Goal: Use online tool/utility: Utilize a website feature to perform a specific function

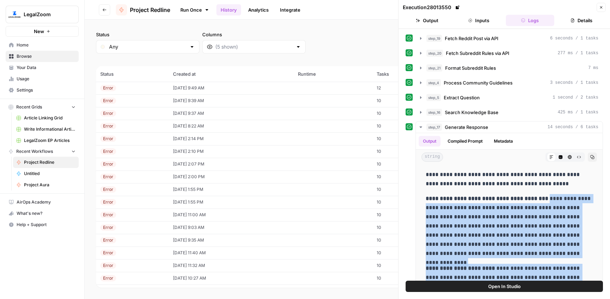
scroll to position [155, 0]
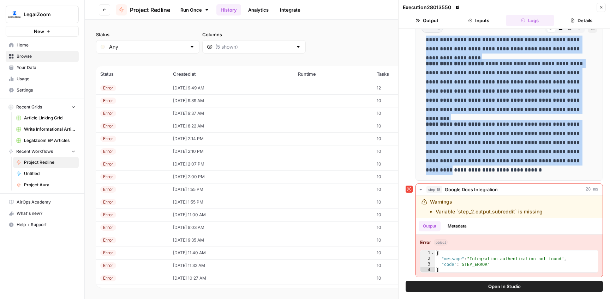
click at [187, 9] on link "Run Once" at bounding box center [195, 10] width 38 height 12
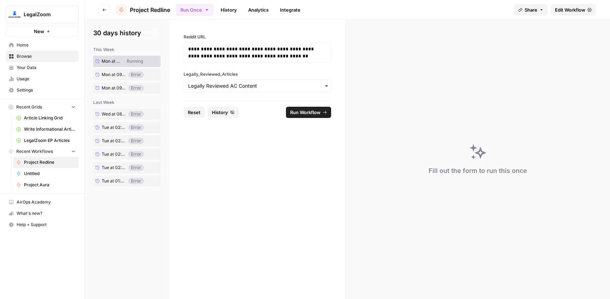
click at [196, 111] on span "Reset" at bounding box center [194, 112] width 13 height 7
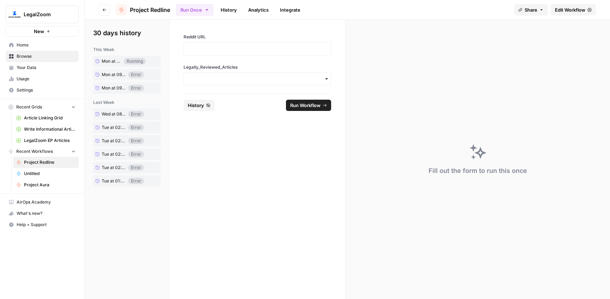
click at [215, 66] on label "Legally_Reviewed_Articles" at bounding box center [256, 67] width 147 height 6
click at [215, 75] on input "Legally_Reviewed_Articles" at bounding box center [257, 78] width 138 height 7
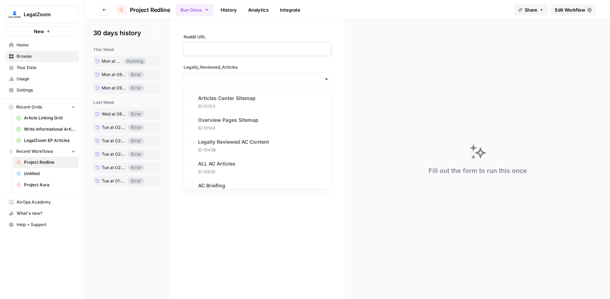
click at [215, 50] on p at bounding box center [257, 49] width 138 height 7
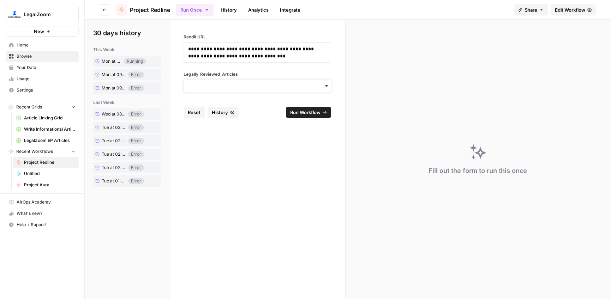
click at [228, 86] on input "Legally_Reviewed_Articles" at bounding box center [257, 86] width 138 height 7
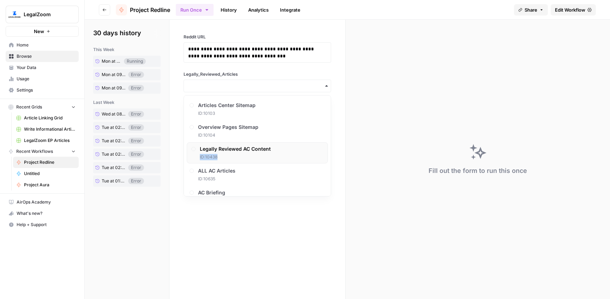
drag, startPoint x: 238, startPoint y: 154, endPoint x: 243, endPoint y: 151, distance: 5.7
click at [238, 153] on div "Legally Reviewed AC Content ID: 10438" at bounding box center [235, 153] width 71 height 15
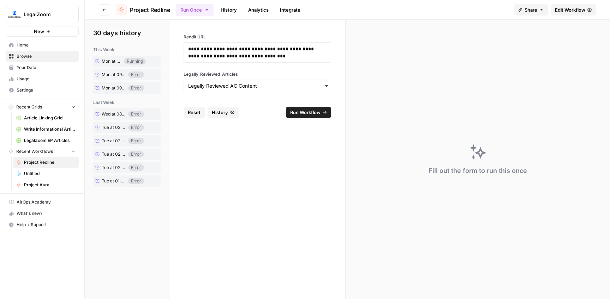
click at [317, 110] on span "Run Workflow" at bounding box center [305, 112] width 30 height 7
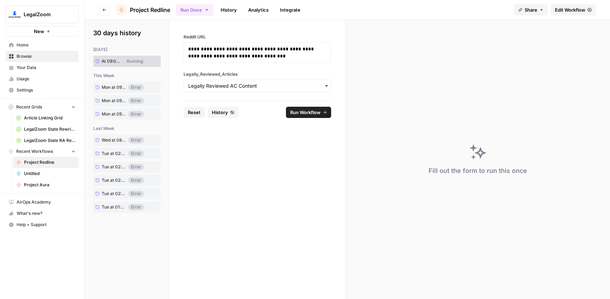
click at [232, 12] on link "History" at bounding box center [228, 9] width 25 height 11
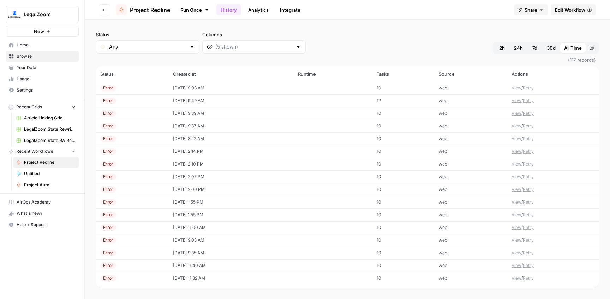
click at [194, 86] on td "[DATE] 9:03 AM" at bounding box center [231, 88] width 125 height 13
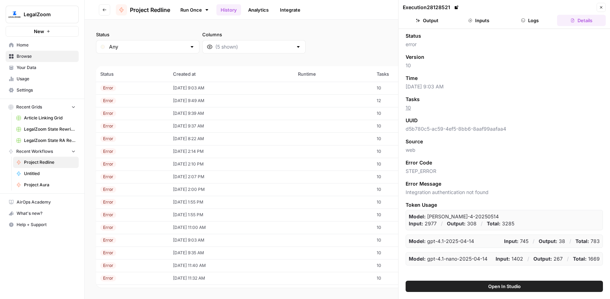
click at [538, 20] on button "Logs" at bounding box center [529, 20] width 49 height 11
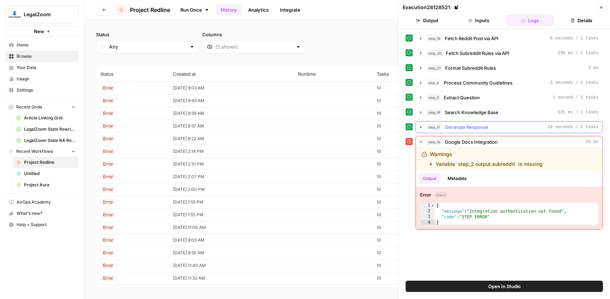
click at [500, 127] on div "step_17 Generate Response 10 seconds / 5 tasks" at bounding box center [512, 127] width 172 height 7
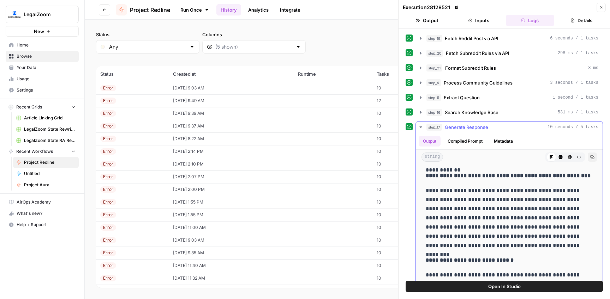
scroll to position [37, 0]
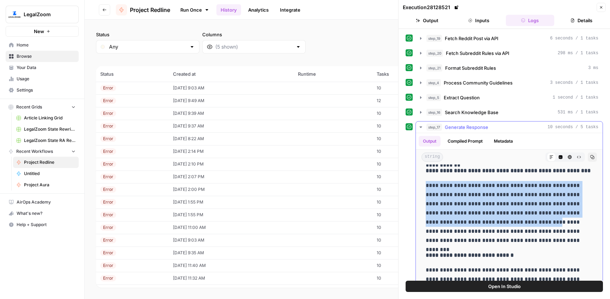
drag, startPoint x: 426, startPoint y: 184, endPoint x: 462, endPoint y: 219, distance: 50.4
click at [462, 219] on p "**********" at bounding box center [508, 213] width 167 height 64
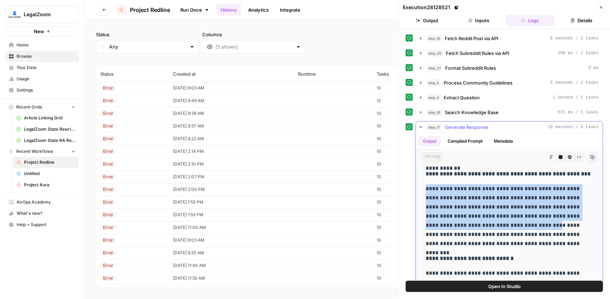
click at [491, 216] on p "**********" at bounding box center [508, 216] width 167 height 64
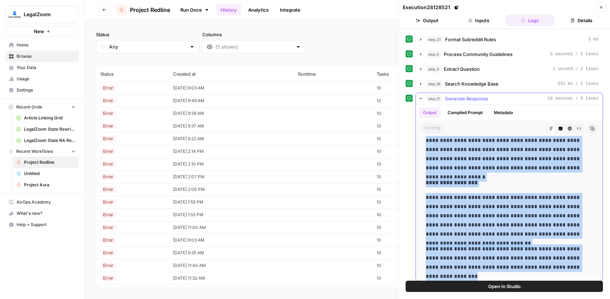
scroll to position [166, 0]
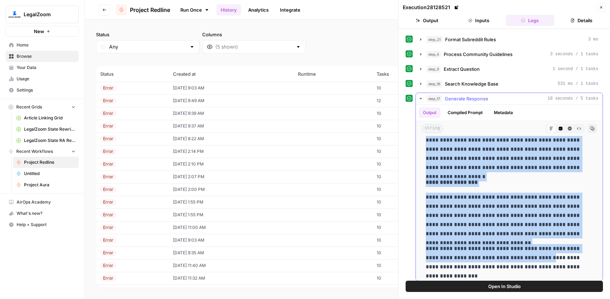
drag, startPoint x: 427, startPoint y: 190, endPoint x: 542, endPoint y: 258, distance: 133.0
click at [542, 258] on div "**********" at bounding box center [508, 128] width 175 height 311
click at [188, 12] on link "Run Once" at bounding box center [195, 10] width 38 height 12
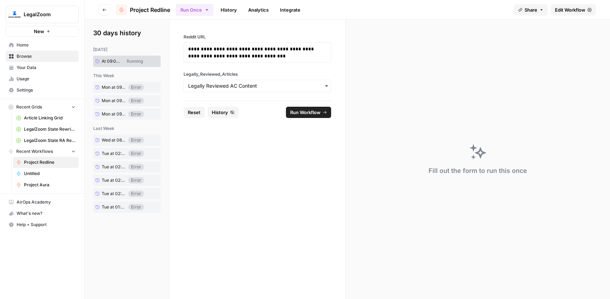
drag, startPoint x: 197, startPoint y: 112, endPoint x: 200, endPoint y: 107, distance: 5.7
click at [197, 112] on span "Reset" at bounding box center [194, 112] width 13 height 7
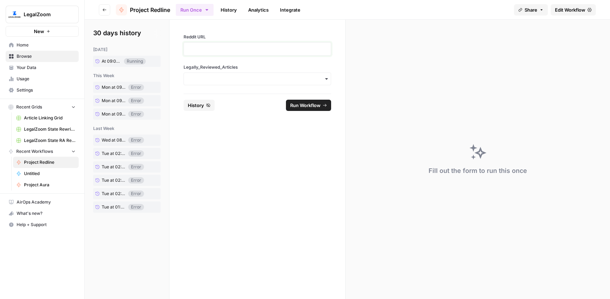
click at [220, 48] on p at bounding box center [257, 49] width 138 height 7
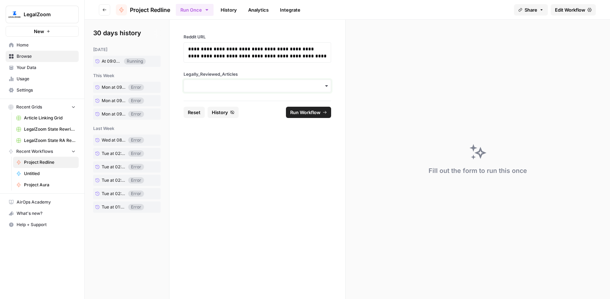
click at [237, 87] on input "Legally_Reviewed_Articles" at bounding box center [257, 86] width 138 height 7
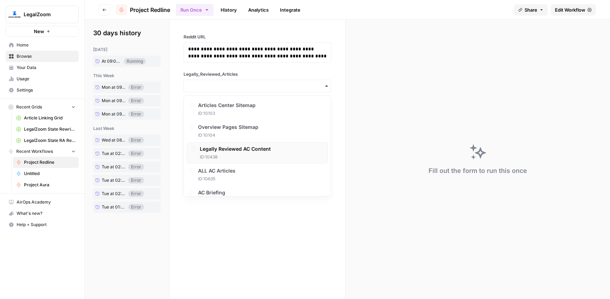
drag, startPoint x: 241, startPoint y: 145, endPoint x: 263, endPoint y: 135, distance: 23.9
click at [241, 145] on div "Legally Reviewed AC Content ID: 10438" at bounding box center [257, 153] width 141 height 21
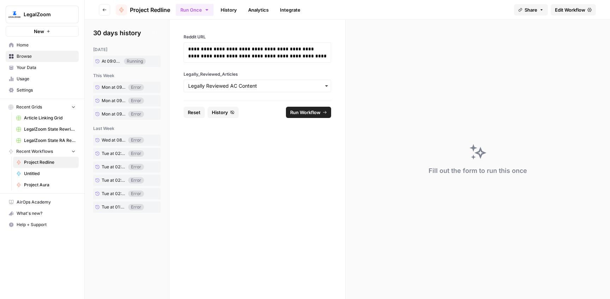
click at [299, 121] on footer "Reset History Run Workflow" at bounding box center [256, 112] width 147 height 23
click at [302, 114] on span "Run Workflow" at bounding box center [305, 112] width 30 height 7
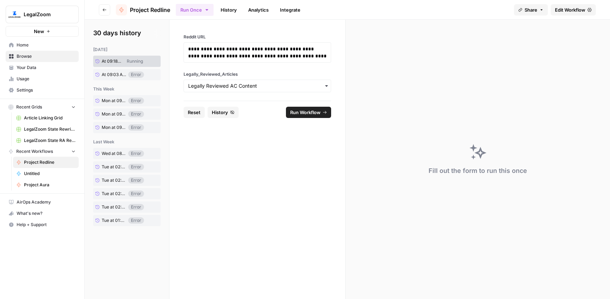
click at [234, 8] on link "History" at bounding box center [228, 9] width 25 height 11
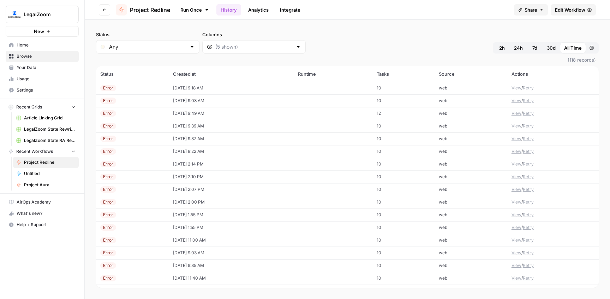
click at [178, 89] on td "[DATE] 9:18 AM" at bounding box center [231, 88] width 125 height 13
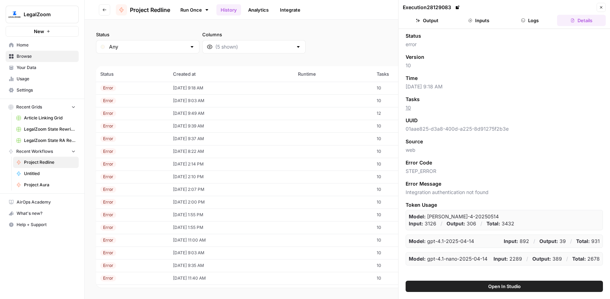
click at [534, 18] on button "Logs" at bounding box center [529, 20] width 49 height 11
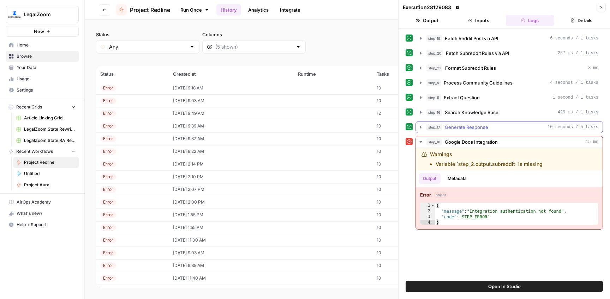
click at [491, 125] on div "step_17 Generate Response 10 seconds / 5 tasks" at bounding box center [512, 127] width 172 height 7
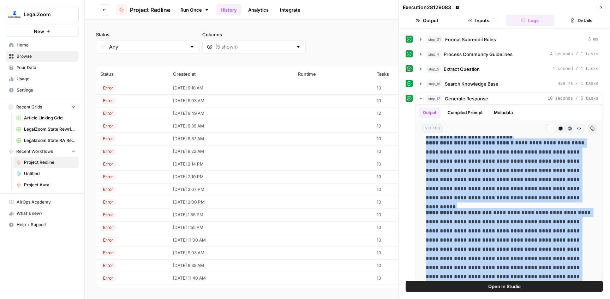
scroll to position [129, 0]
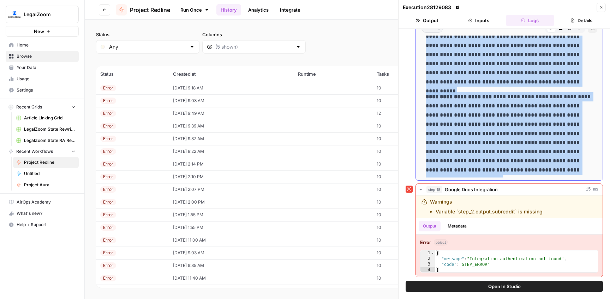
drag, startPoint x: 521, startPoint y: 197, endPoint x: 564, endPoint y: 172, distance: 49.2
click at [564, 172] on div "**********" at bounding box center [508, 43] width 175 height 270
copy div "**********"
click at [195, 10] on link "Run Once" at bounding box center [195, 10] width 38 height 12
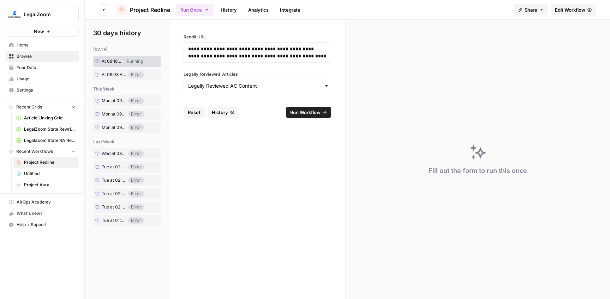
click at [187, 115] on button "Reset" at bounding box center [193, 112] width 21 height 11
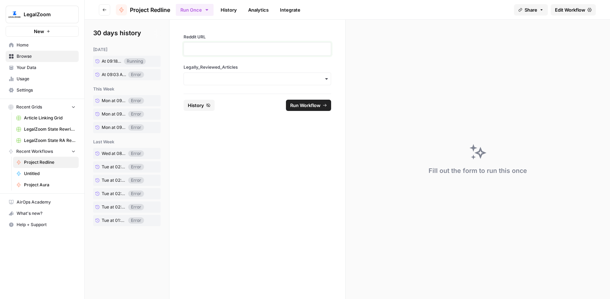
click at [219, 47] on p at bounding box center [257, 49] width 138 height 7
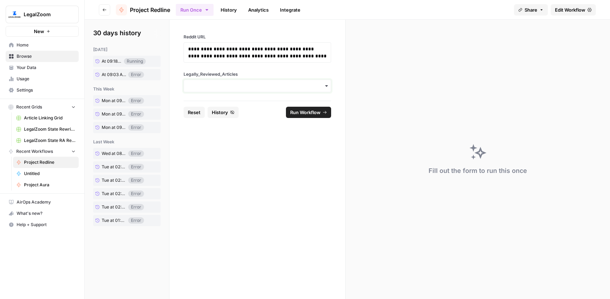
click at [230, 87] on input "Legally_Reviewed_Articles" at bounding box center [257, 86] width 138 height 7
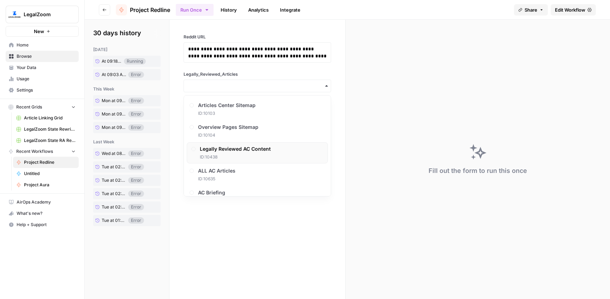
click at [229, 156] on span "ID: 10438" at bounding box center [235, 157] width 71 height 6
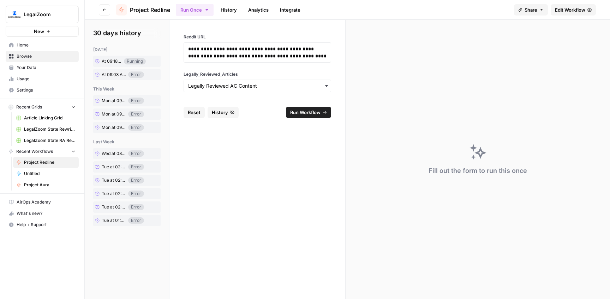
click at [303, 112] on span "Run Workflow" at bounding box center [305, 112] width 30 height 7
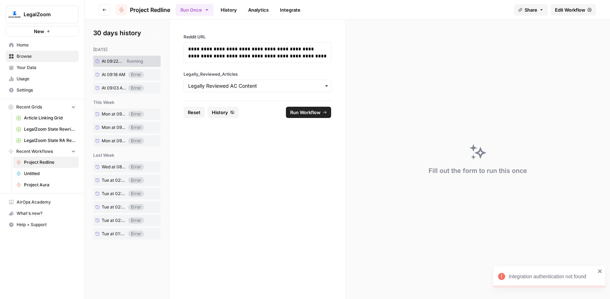
click at [231, 7] on link "History" at bounding box center [228, 9] width 25 height 11
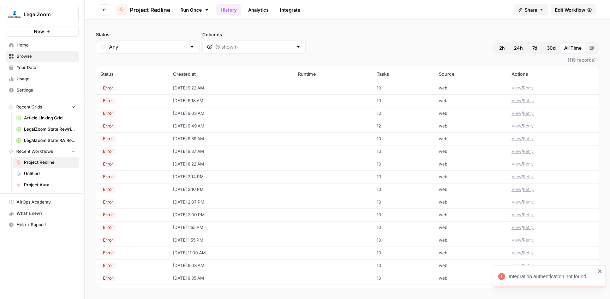
drag, startPoint x: 202, startPoint y: 87, endPoint x: 206, endPoint y: 87, distance: 4.2
click at [202, 87] on td "[DATE] 9:22 AM" at bounding box center [231, 88] width 125 height 13
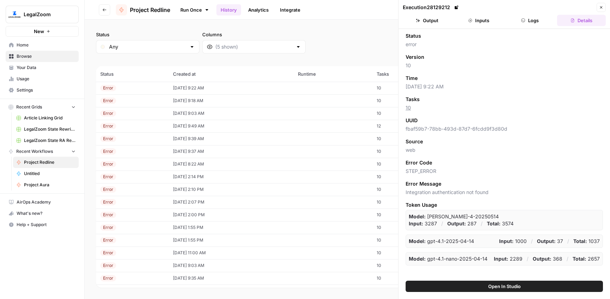
click at [529, 19] on button "Logs" at bounding box center [529, 20] width 49 height 11
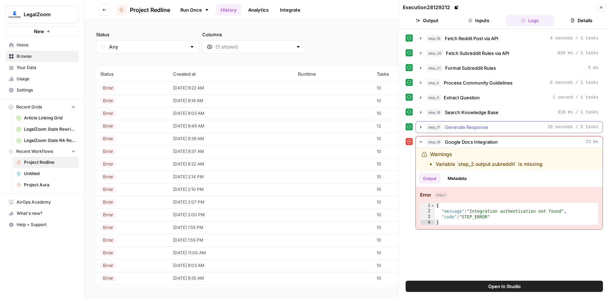
click at [498, 126] on div "step_17 Generate Response 10 seconds / 5 tasks" at bounding box center [512, 127] width 172 height 7
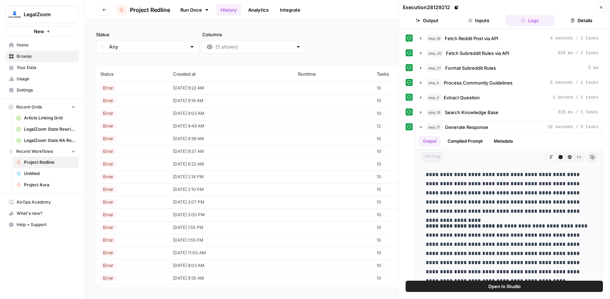
click at [196, 11] on link "Run Once" at bounding box center [195, 10] width 38 height 12
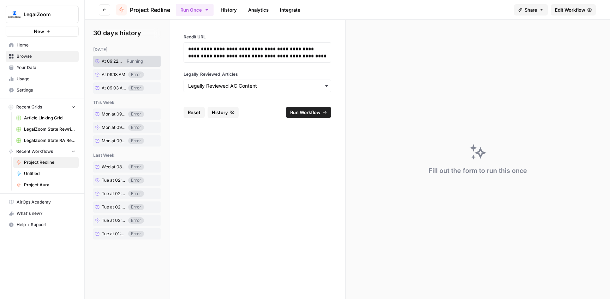
click at [201, 111] on button "Reset" at bounding box center [193, 112] width 21 height 11
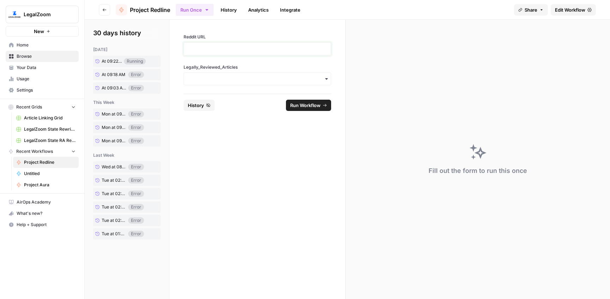
click at [218, 50] on p at bounding box center [257, 49] width 138 height 7
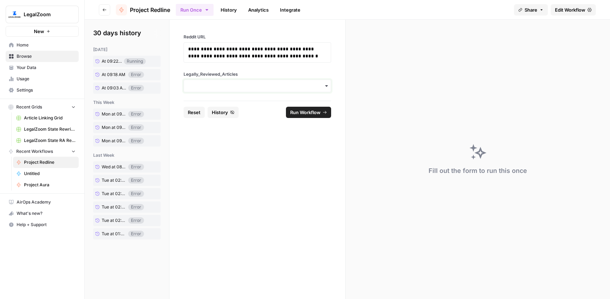
click at [222, 87] on input "Legally_Reviewed_Articles" at bounding box center [257, 86] width 138 height 7
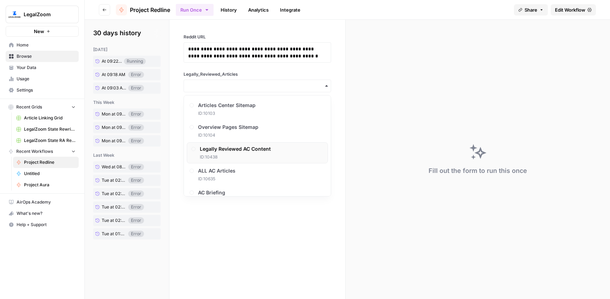
click at [225, 149] on span "Legally Reviewed AC Content" at bounding box center [235, 149] width 71 height 7
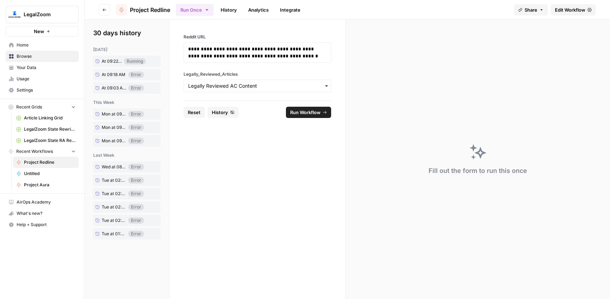
click at [298, 109] on span "Run Workflow" at bounding box center [305, 112] width 30 height 7
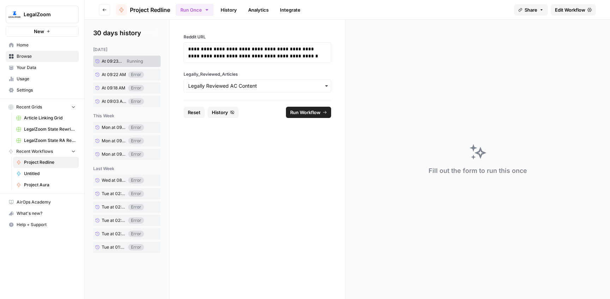
click at [232, 10] on link "History" at bounding box center [228, 9] width 25 height 11
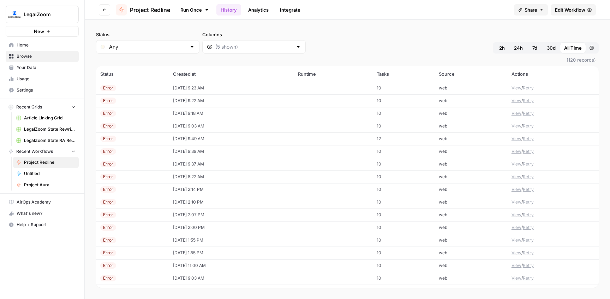
click at [212, 88] on td "[DATE] 9:23 AM" at bounding box center [231, 88] width 125 height 13
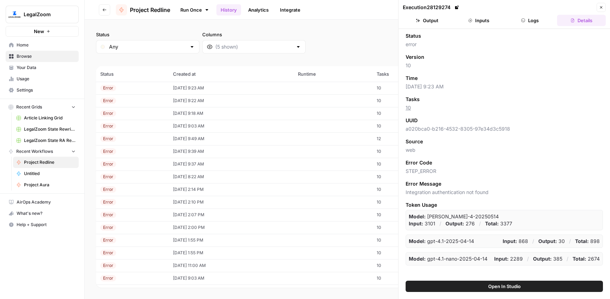
click at [528, 24] on button "Logs" at bounding box center [529, 20] width 49 height 11
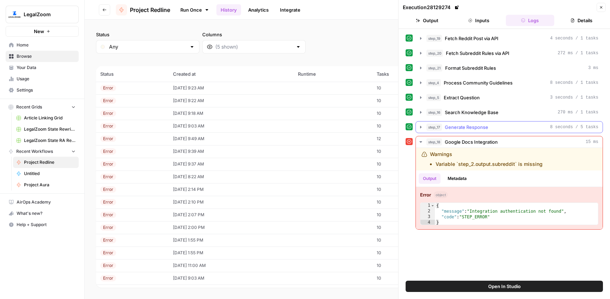
click at [492, 124] on div "step_17 Generate Response 8 seconds / 5 tasks" at bounding box center [512, 127] width 172 height 7
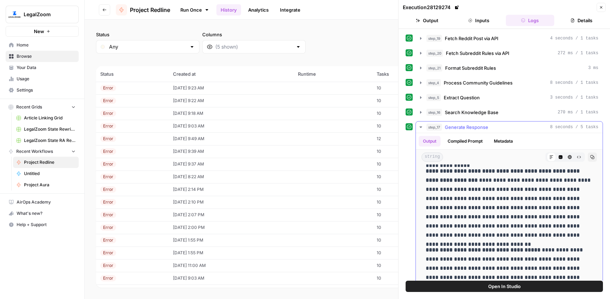
scroll to position [37, 0]
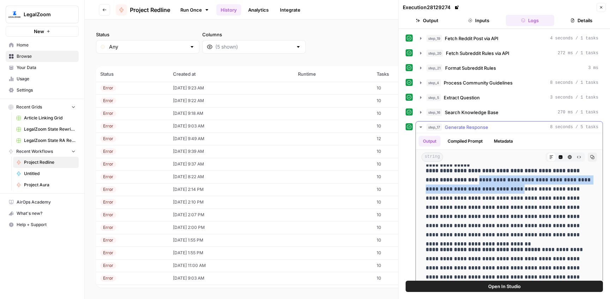
drag, startPoint x: 463, startPoint y: 179, endPoint x: 508, endPoint y: 190, distance: 46.4
click at [508, 190] on p "**********" at bounding box center [508, 202] width 167 height 73
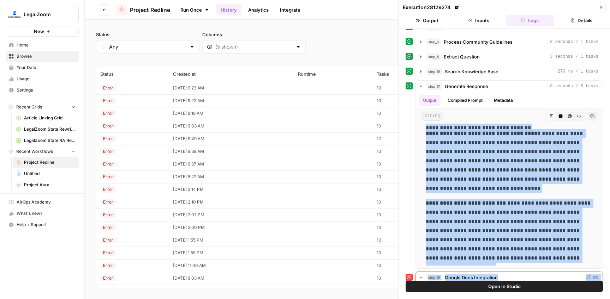
scroll to position [129, 0]
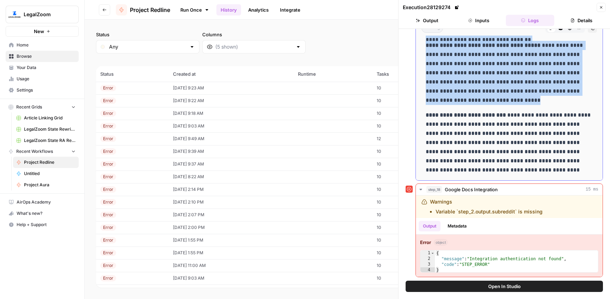
drag, startPoint x: 438, startPoint y: 204, endPoint x: 489, endPoint y: 98, distance: 118.3
click at [489, 98] on div "**********" at bounding box center [508, 52] width 175 height 252
copy div "**********"
click at [28, 47] on span "Home" at bounding box center [46, 45] width 59 height 6
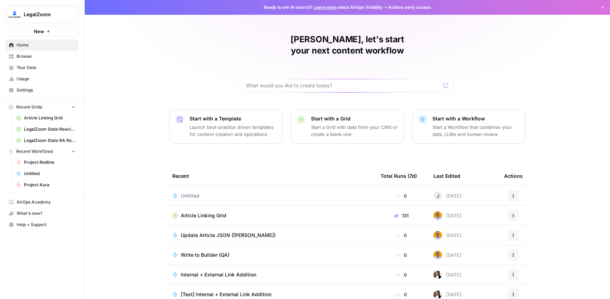
scroll to position [25, 0]
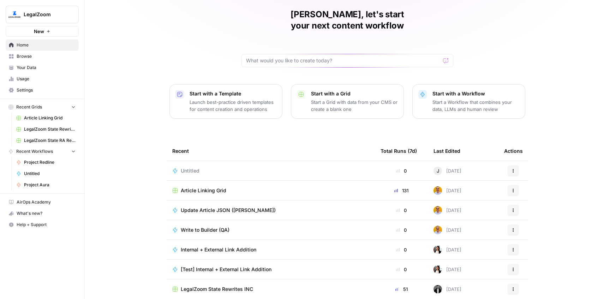
click at [25, 56] on span "Browse" at bounding box center [46, 56] width 59 height 6
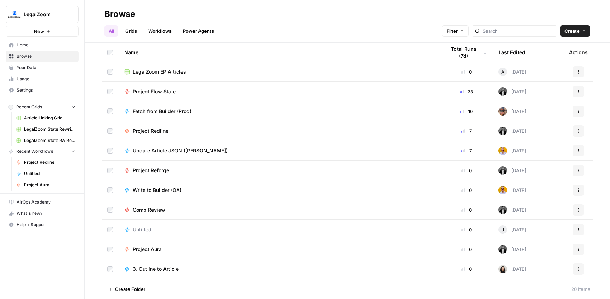
scroll to position [178, 0]
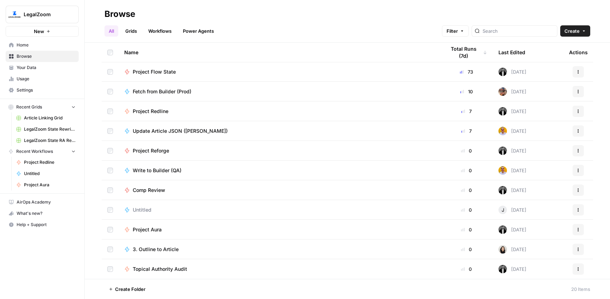
click at [155, 228] on span "Project Aura" at bounding box center [147, 229] width 29 height 7
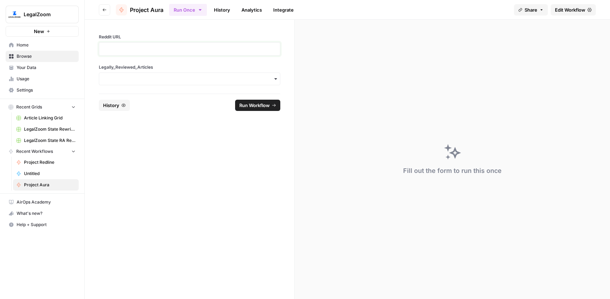
click at [158, 48] on p at bounding box center [189, 49] width 172 height 7
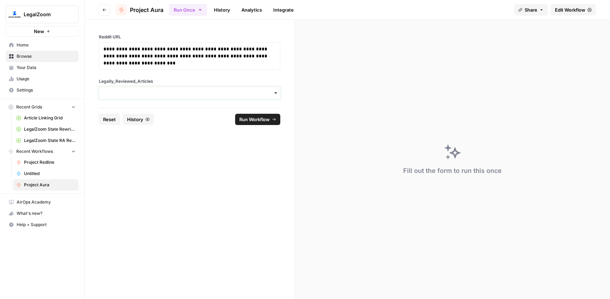
click at [157, 90] on input "Legally_Reviewed_Articles" at bounding box center [189, 93] width 172 height 7
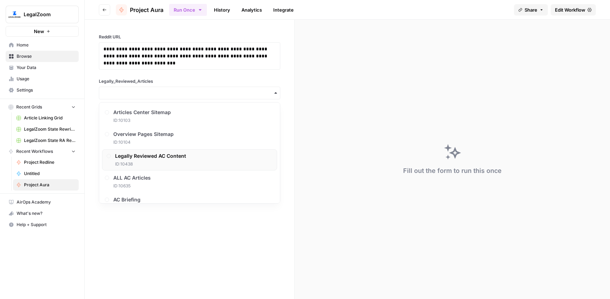
click at [164, 160] on div "Legally Reviewed AC Content ID: 10438" at bounding box center [150, 160] width 71 height 15
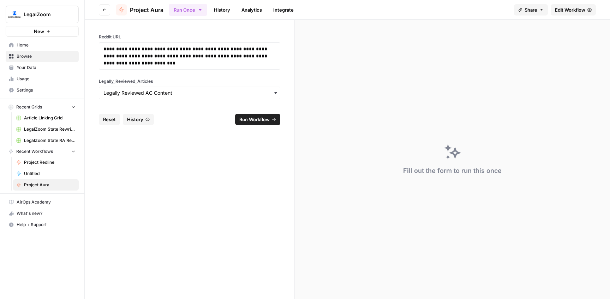
click at [254, 119] on span "Run Workflow" at bounding box center [254, 119] width 30 height 7
click at [217, 10] on link "History" at bounding box center [222, 9] width 25 height 11
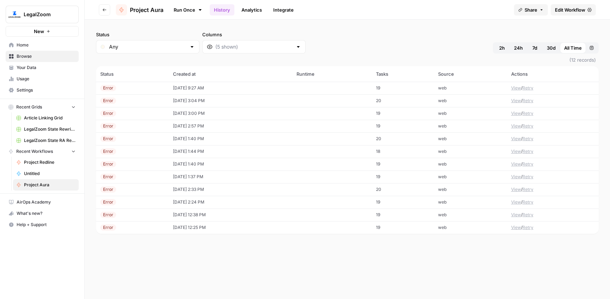
click at [193, 86] on td "[DATE] 9:27 AM" at bounding box center [230, 88] width 123 height 13
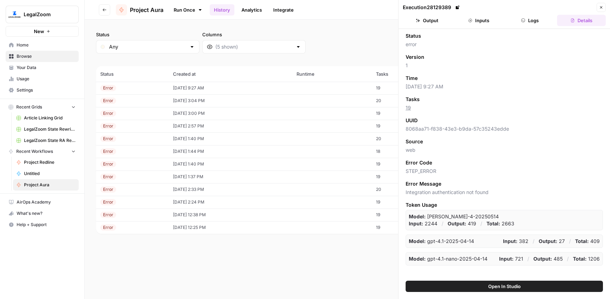
click at [528, 21] on button "Logs" at bounding box center [529, 20] width 49 height 11
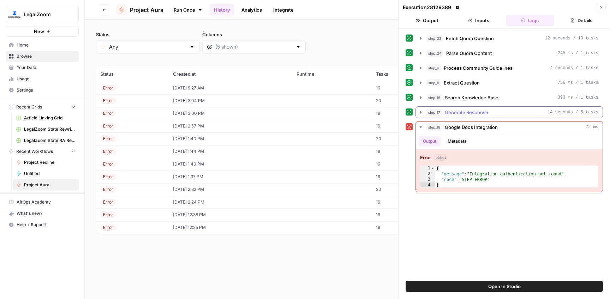
click at [491, 111] on div "step_17 Generate Response 14 seconds / 5 tasks" at bounding box center [512, 112] width 172 height 7
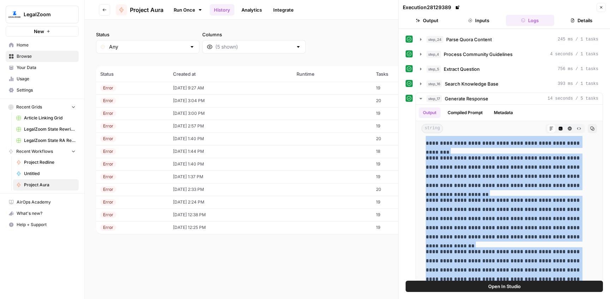
scroll to position [92, 0]
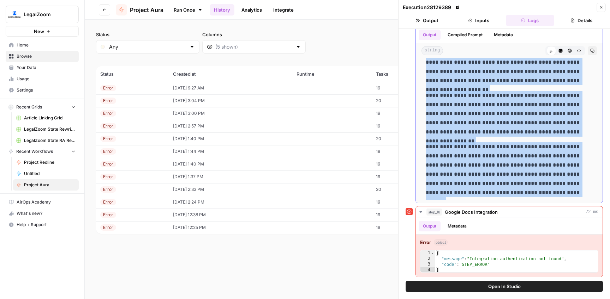
drag, startPoint x: 467, startPoint y: 160, endPoint x: 519, endPoint y: 189, distance: 59.4
copy div "**********"
click at [173, 9] on link "Run Once" at bounding box center [188, 10] width 38 height 12
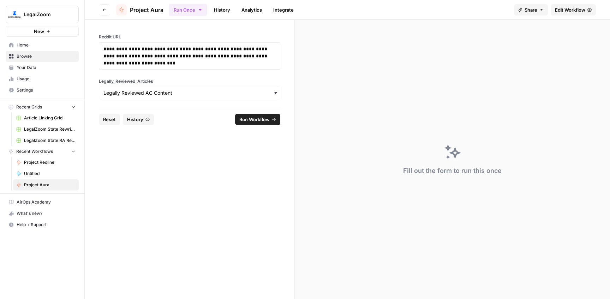
drag, startPoint x: 105, startPoint y: 119, endPoint x: 125, endPoint y: 93, distance: 32.4
click at [105, 118] on span "Reset" at bounding box center [109, 119] width 13 height 7
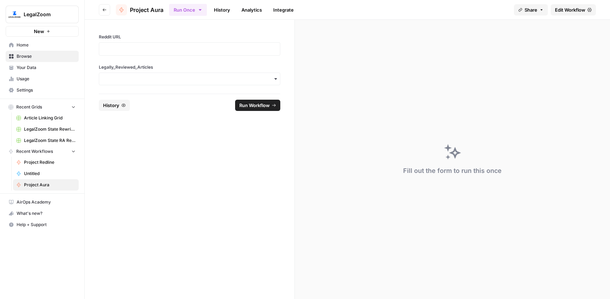
click at [150, 54] on div at bounding box center [189, 48] width 181 height 13
click at [158, 51] on p at bounding box center [189, 49] width 172 height 7
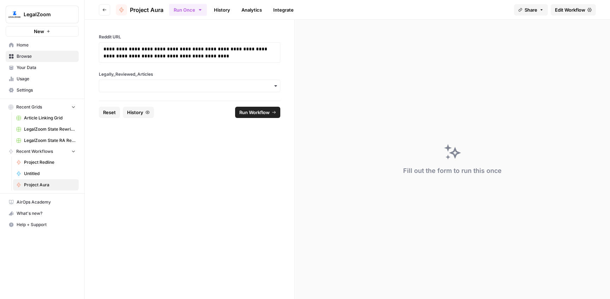
click at [160, 92] on div "button" at bounding box center [189, 86] width 181 height 13
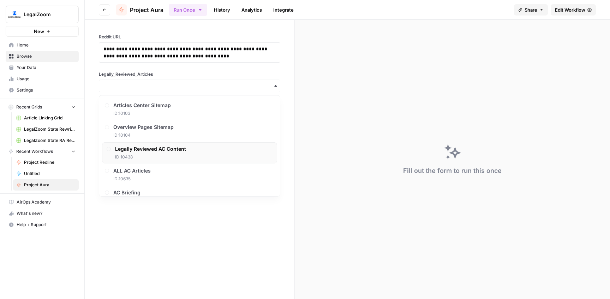
drag, startPoint x: 159, startPoint y: 147, endPoint x: 187, endPoint y: 141, distance: 28.1
click at [159, 146] on span "Legally Reviewed AC Content" at bounding box center [150, 149] width 71 height 7
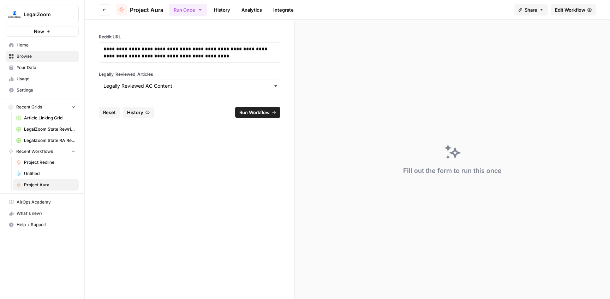
click at [259, 113] on span "Run Workflow" at bounding box center [254, 112] width 30 height 7
click at [226, 12] on link "History" at bounding box center [222, 9] width 25 height 11
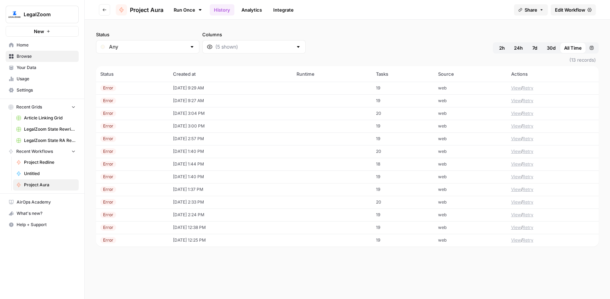
click at [242, 88] on td "[DATE] 9:29 AM" at bounding box center [230, 88] width 123 height 13
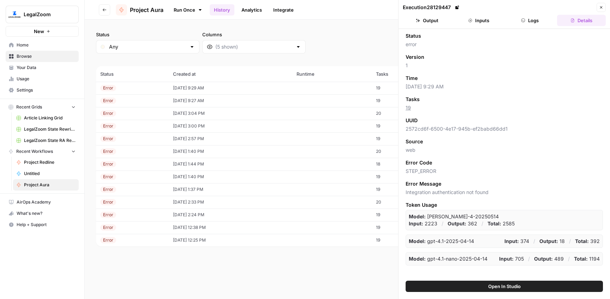
click at [528, 22] on button "Logs" at bounding box center [529, 20] width 49 height 11
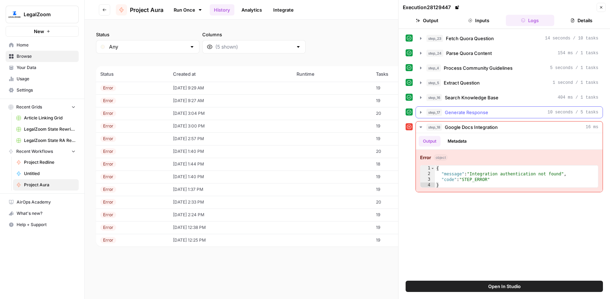
click at [490, 108] on button "step_17 Generate Response 10 seconds / 5 tasks" at bounding box center [509, 112] width 187 height 11
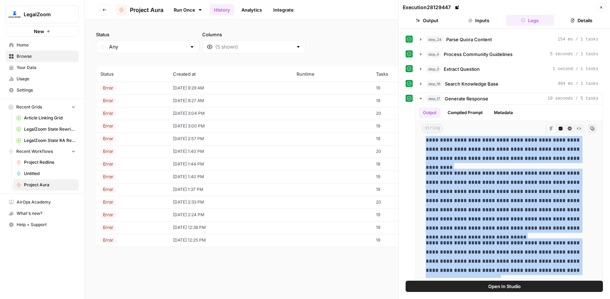
scroll to position [92, 0]
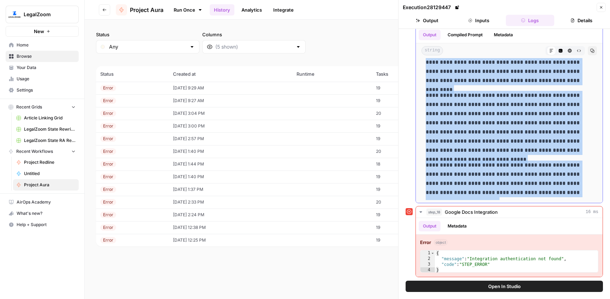
drag, startPoint x: 467, startPoint y: 160, endPoint x: 591, endPoint y: 190, distance: 127.5
click at [591, 190] on div "**********" at bounding box center [508, 32] width 175 height 337
copy div "**********"
